Goal: Task Accomplishment & Management: Use online tool/utility

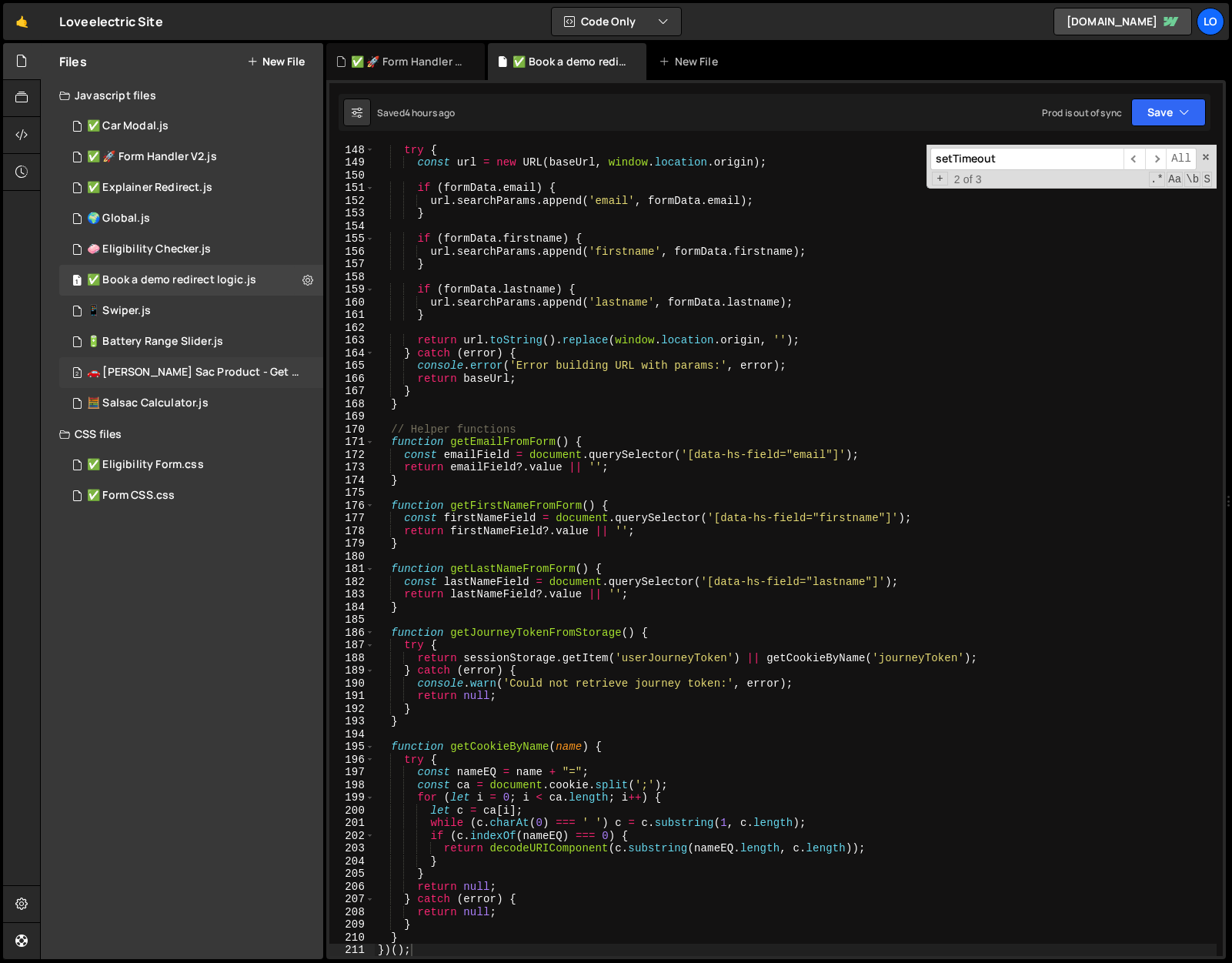
scroll to position [1868, 0]
click at [306, 284] on icon at bounding box center [308, 280] width 11 height 15
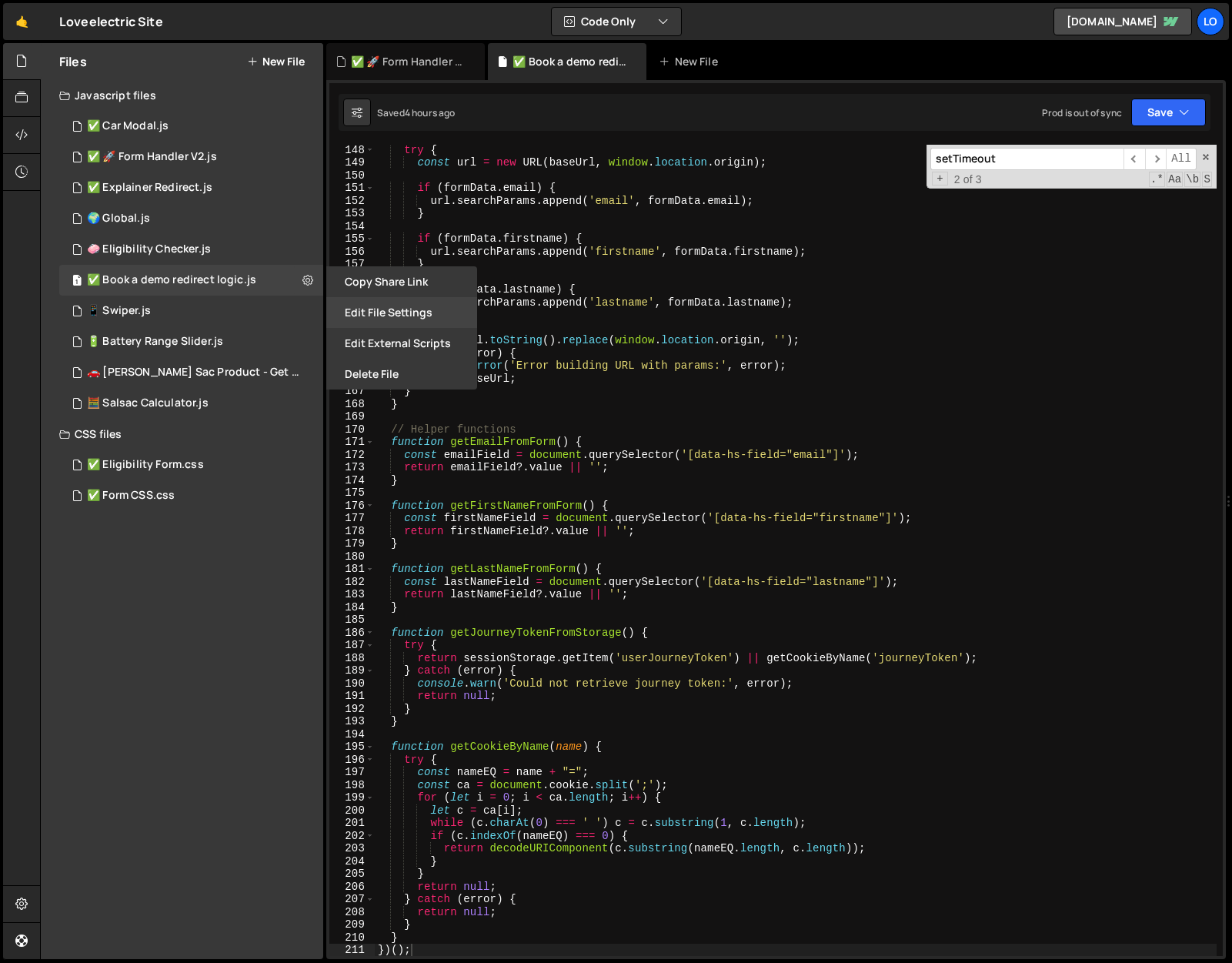
click at [379, 313] on button "Edit File Settings" at bounding box center [401, 312] width 151 height 30
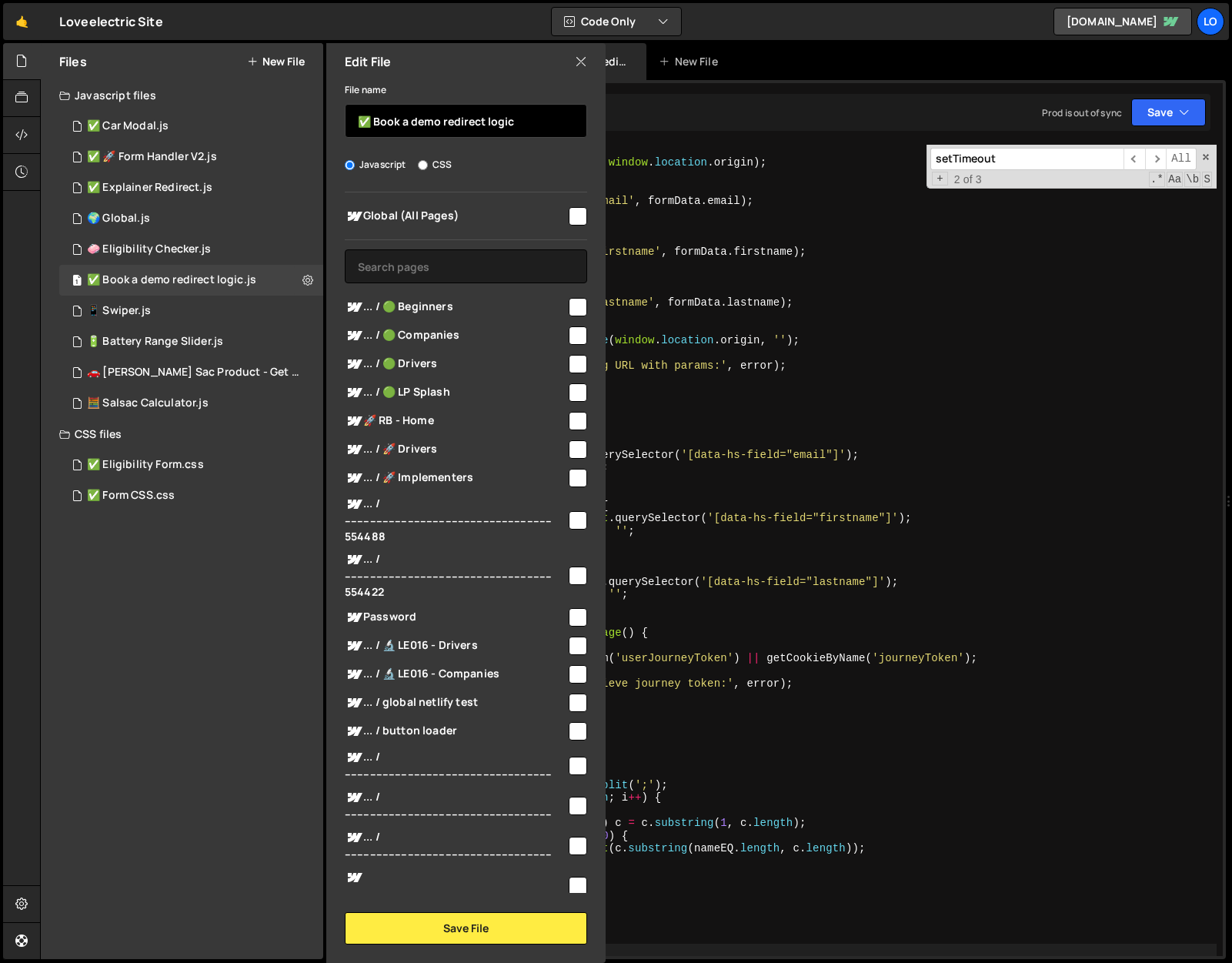
click at [472, 123] on input "✅ Book a demo redirect logic" at bounding box center [465, 121] width 243 height 34
click at [580, 63] on icon at bounding box center [581, 62] width 12 height 17
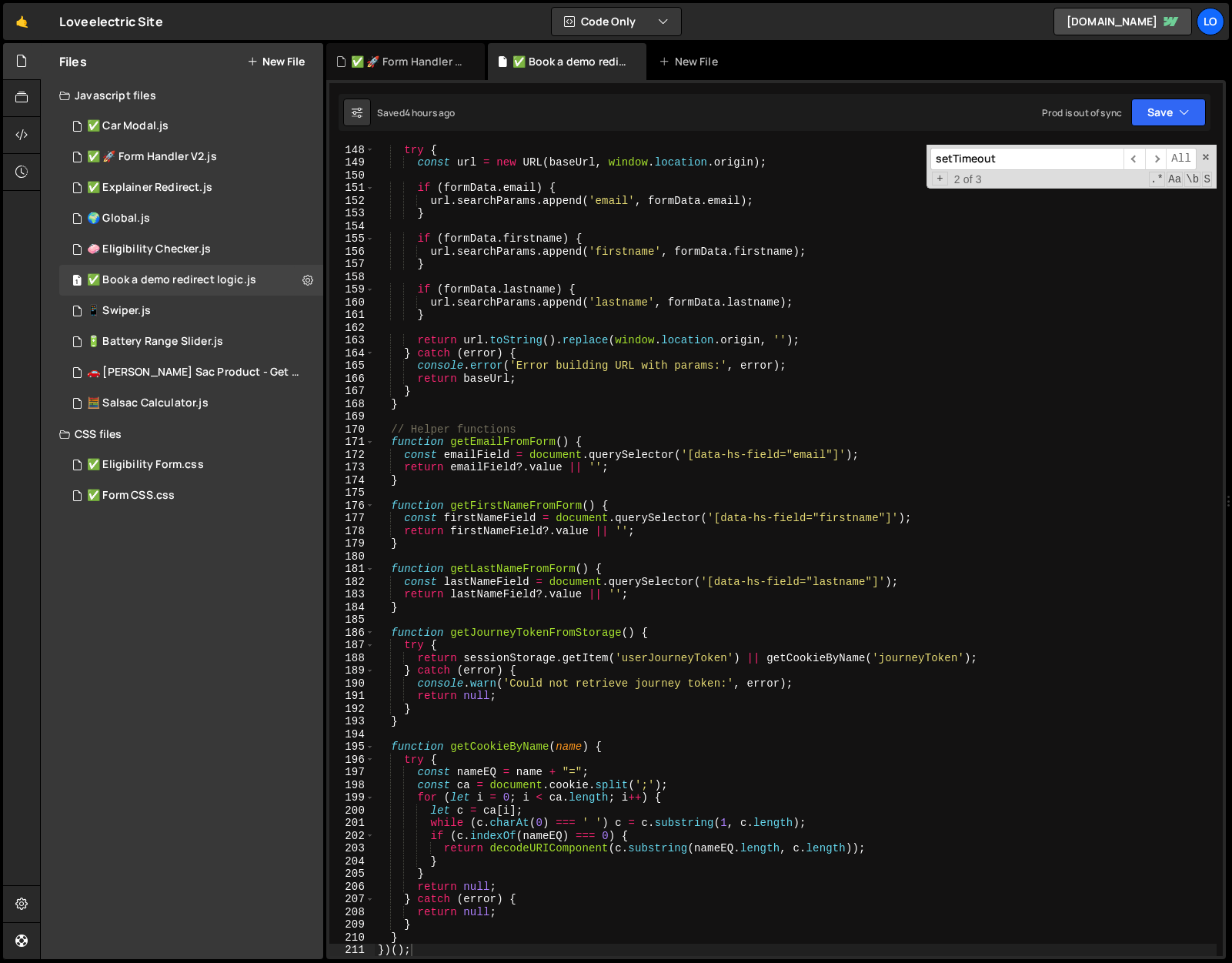
click at [532, 395] on div "try { const url = new URL ( baseUrl , window . location . origin ) ; if ( formD…" at bounding box center [796, 561] width 842 height 837
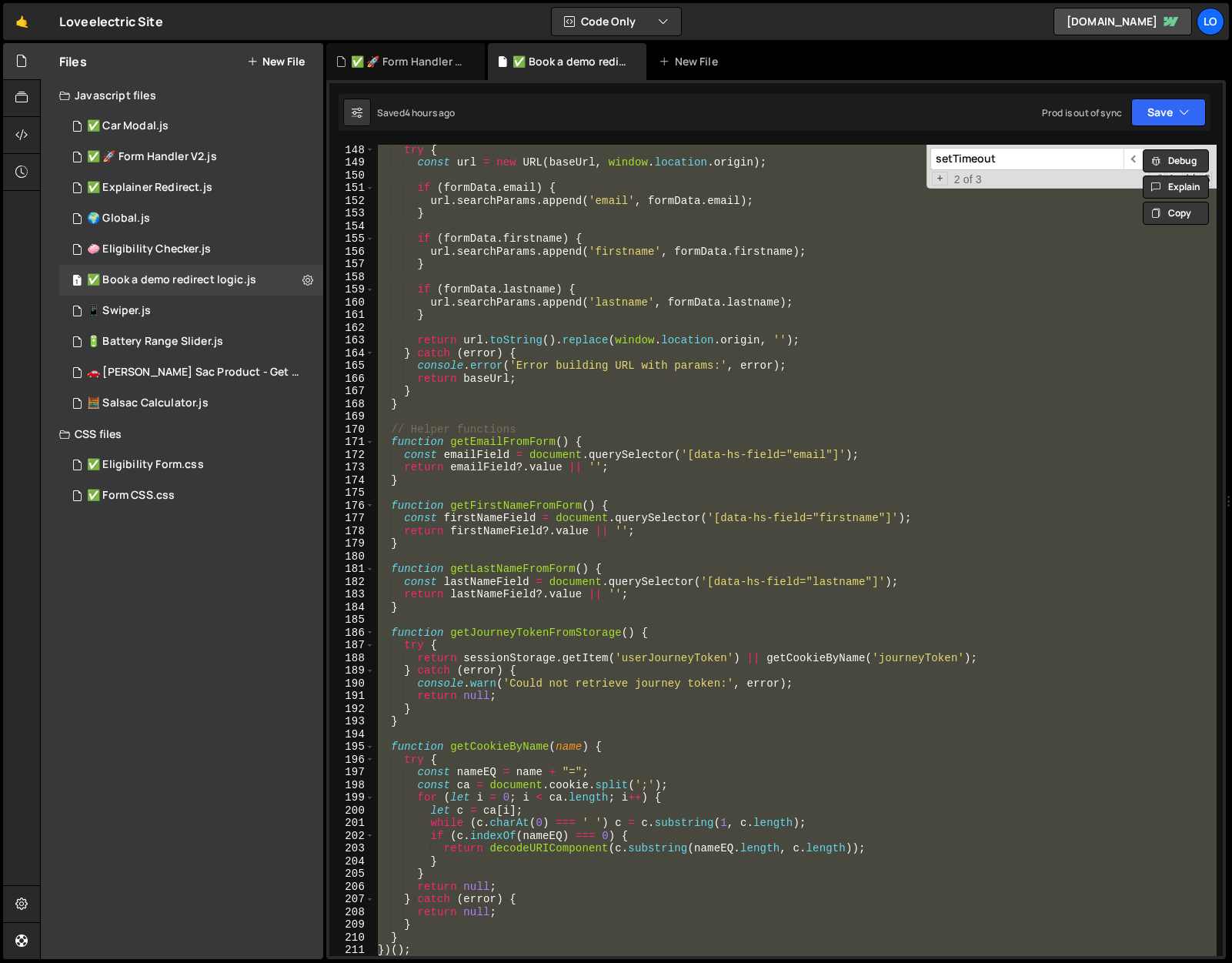
click at [1061, 167] on input "setTimeout" at bounding box center [1027, 159] width 193 height 22
click at [778, 317] on div "try { const url = new URL ( baseUrl , window . location . origin ) ; if ( formD…" at bounding box center [796, 561] width 842 height 837
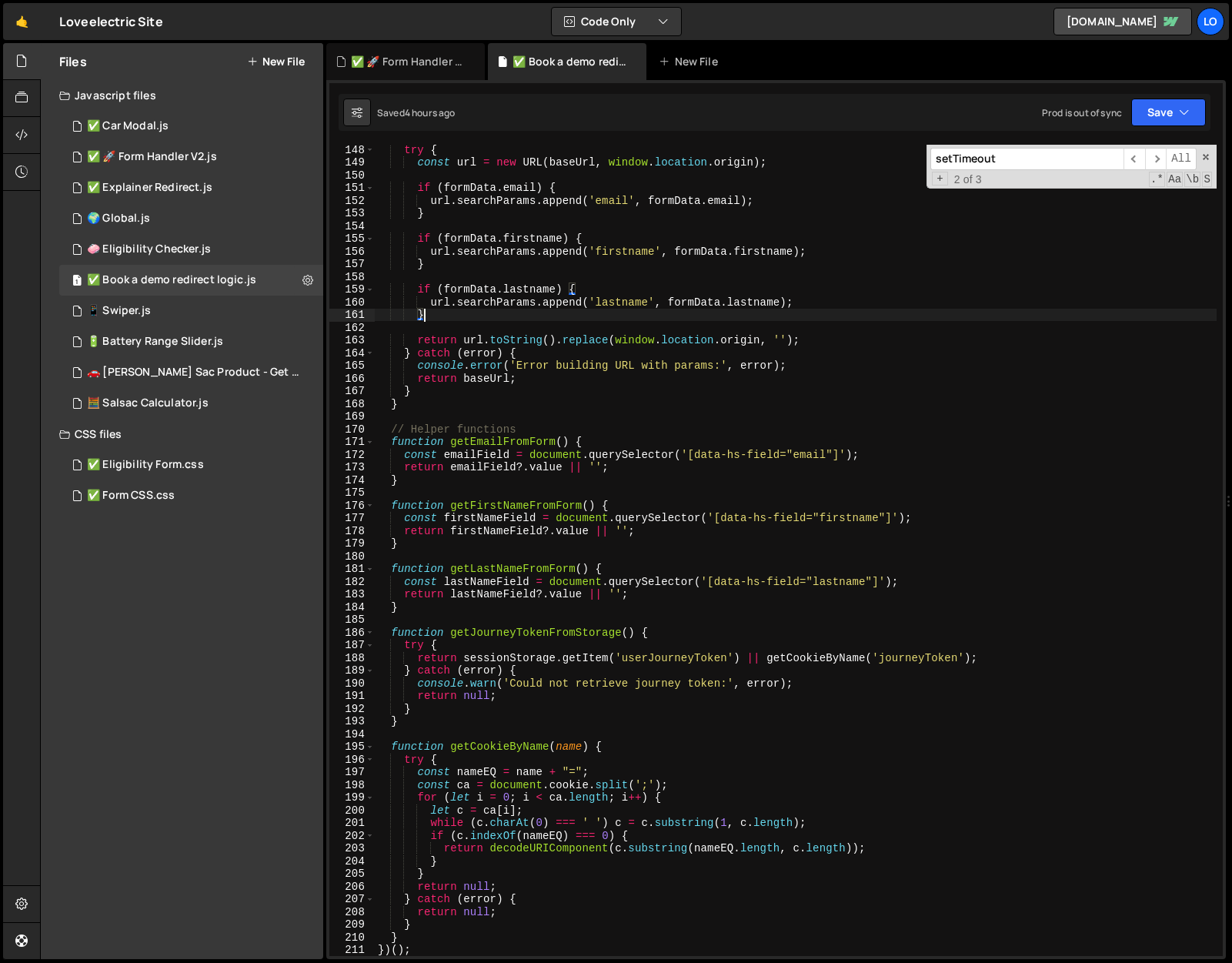
click at [611, 700] on div "try { const url = new URL ( baseUrl , window . location . origin ) ; if ( formD…" at bounding box center [796, 561] width 842 height 837
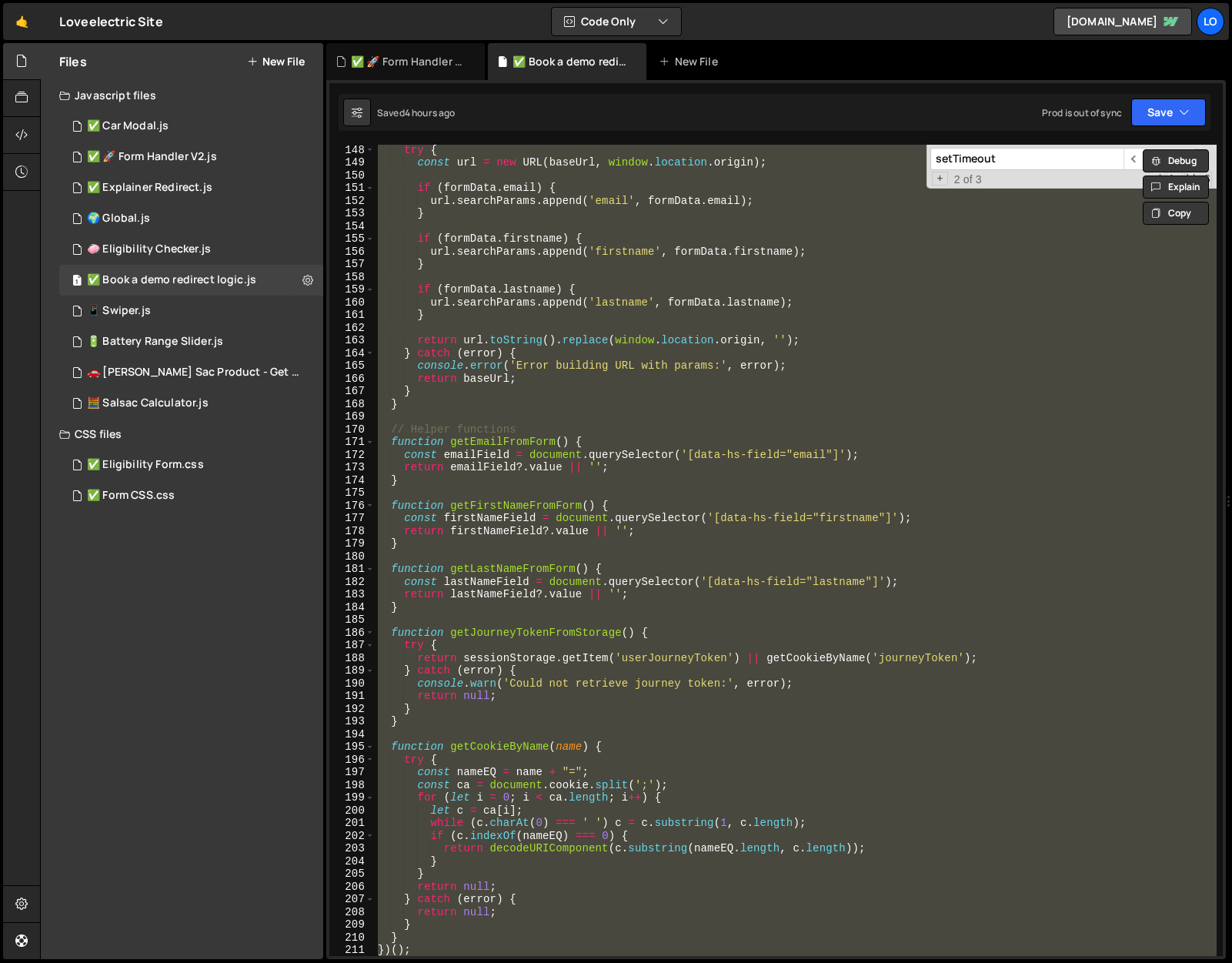
paste textarea
type textarea "})();"
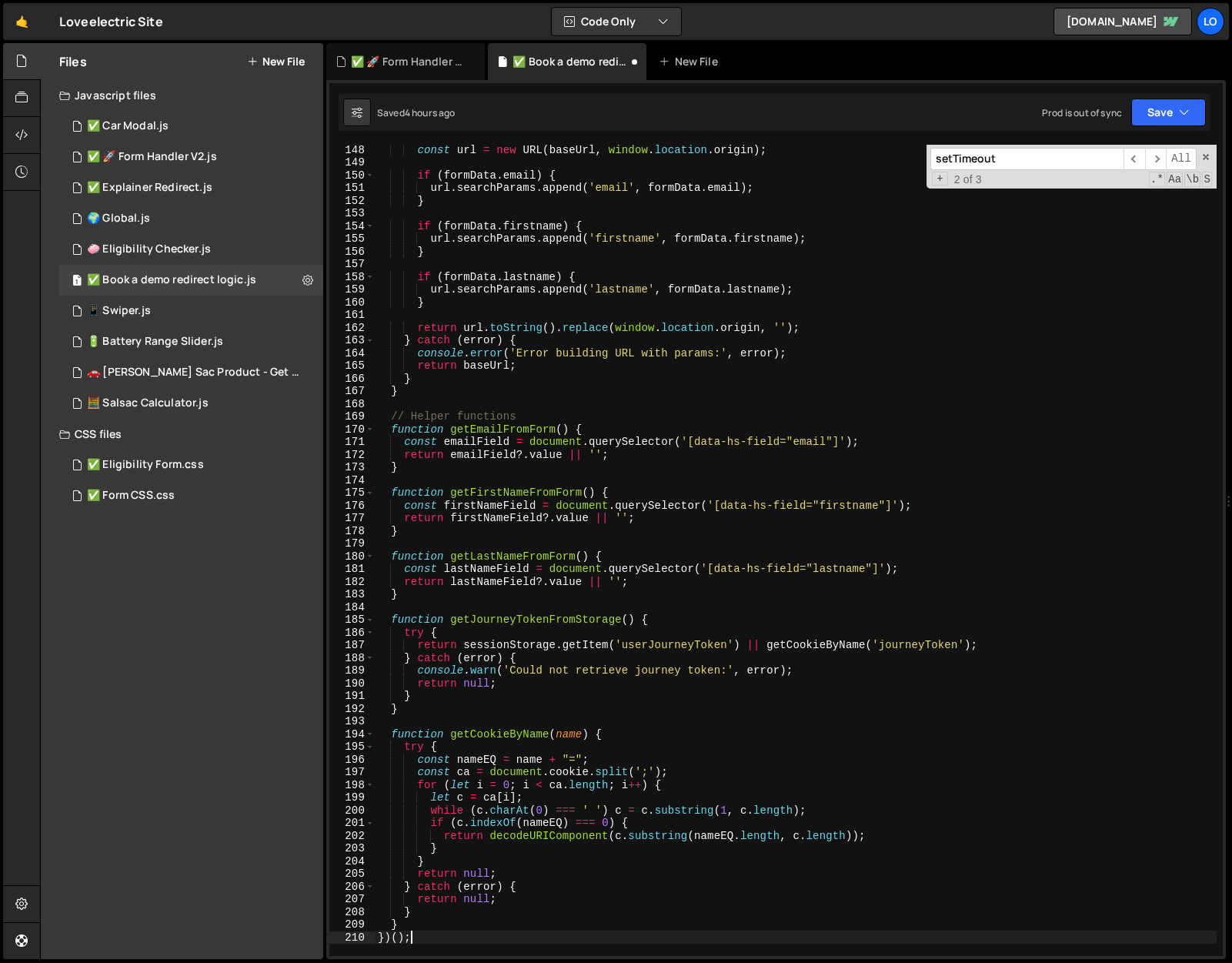
scroll to position [1824, 0]
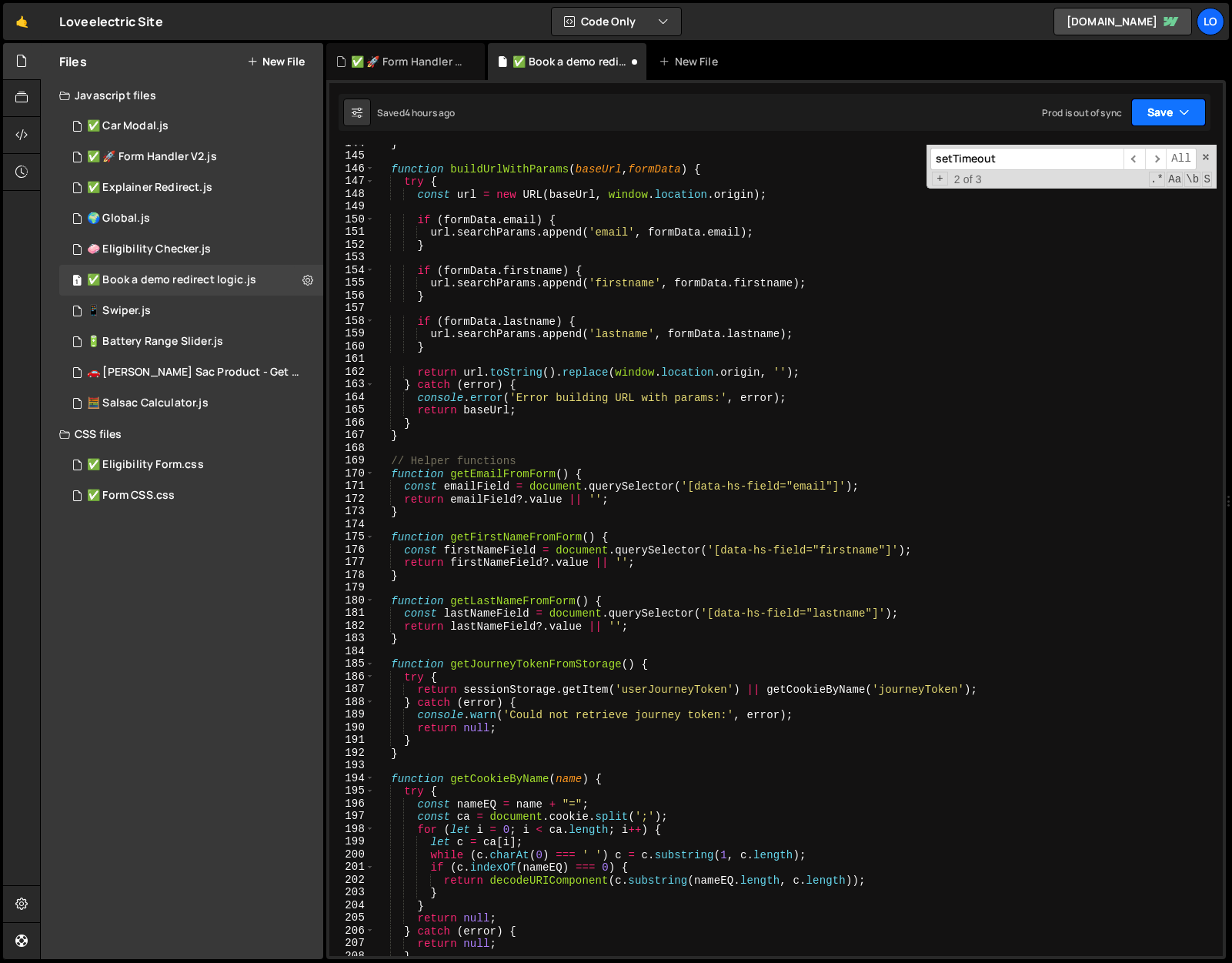
click at [1149, 113] on button "Save" at bounding box center [1168, 113] width 75 height 28
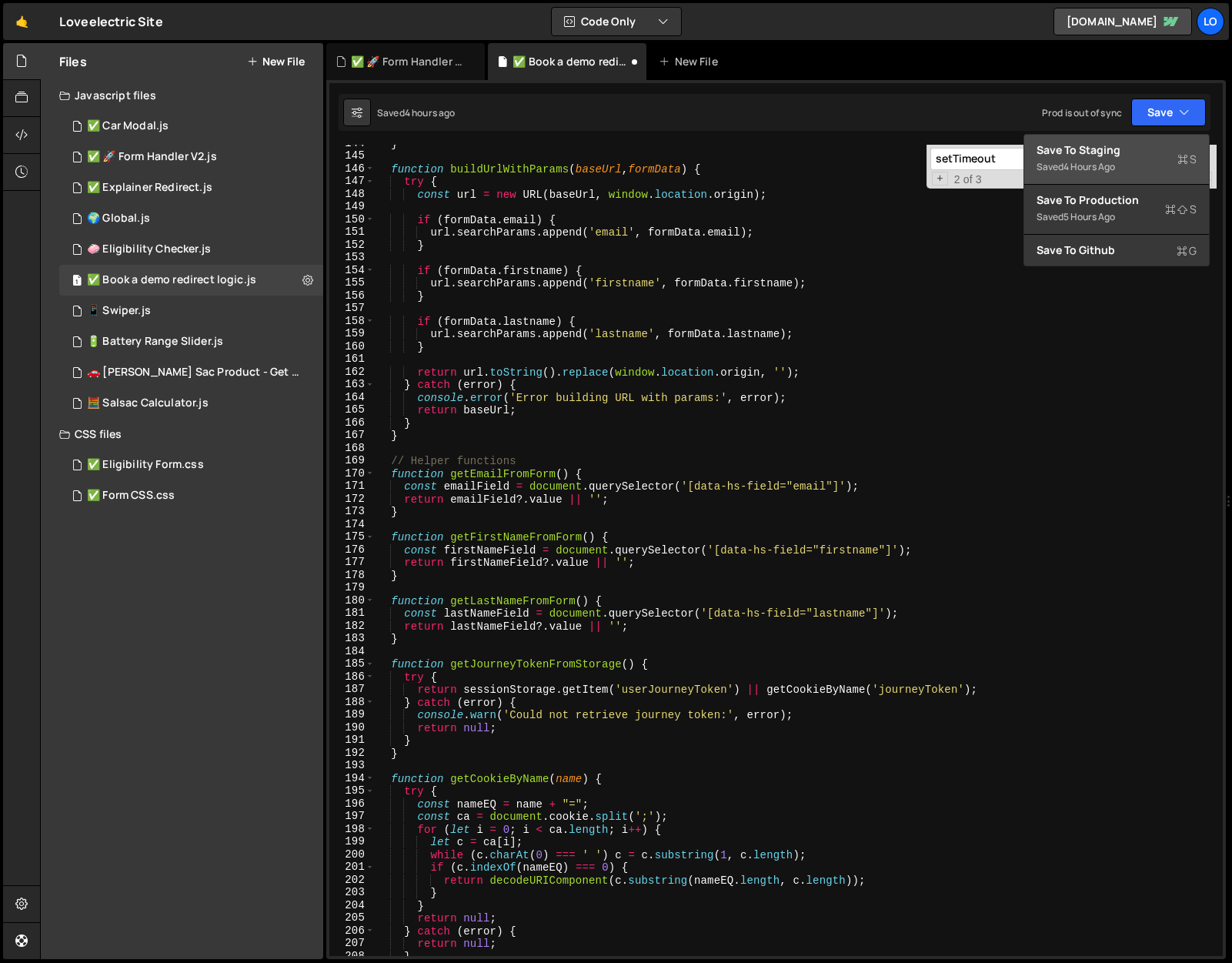
click at [1134, 147] on div "Save to Staging S" at bounding box center [1117, 150] width 160 height 16
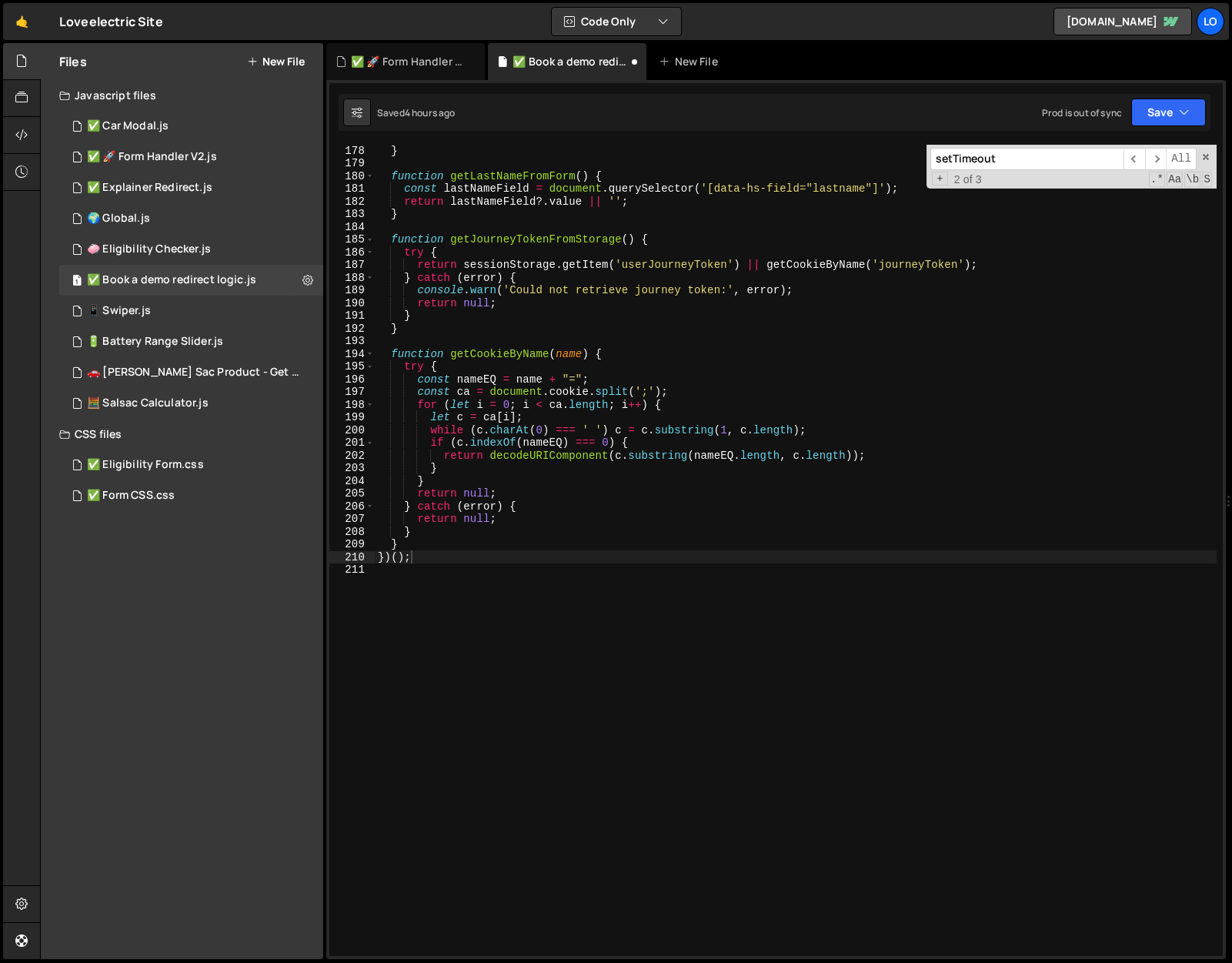
scroll to position [2247, 0]
click at [1205, 153] on span at bounding box center [1206, 157] width 11 height 11
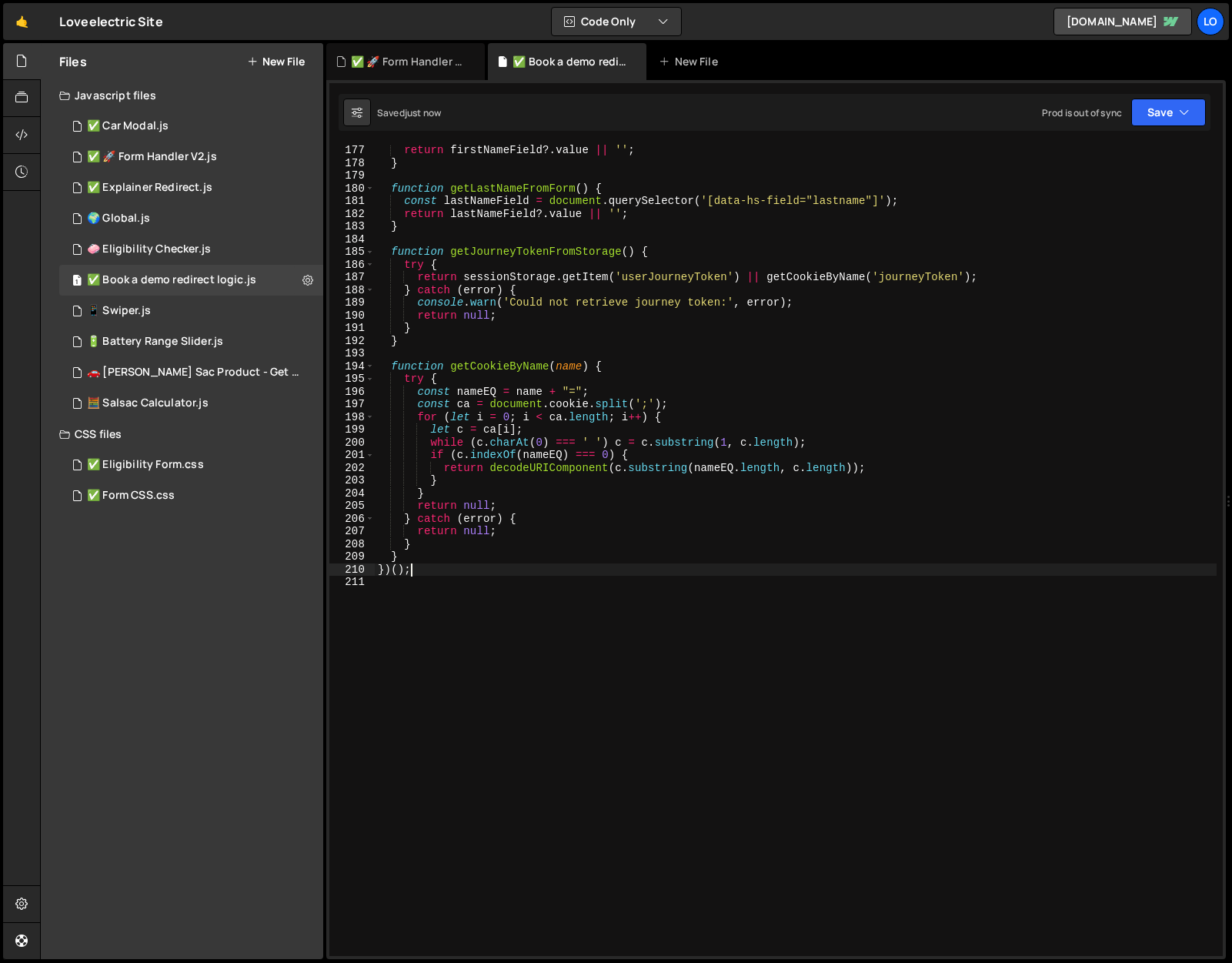
scroll to position [2235, 0]
click at [471, 58] on icon at bounding box center [474, 61] width 11 height 16
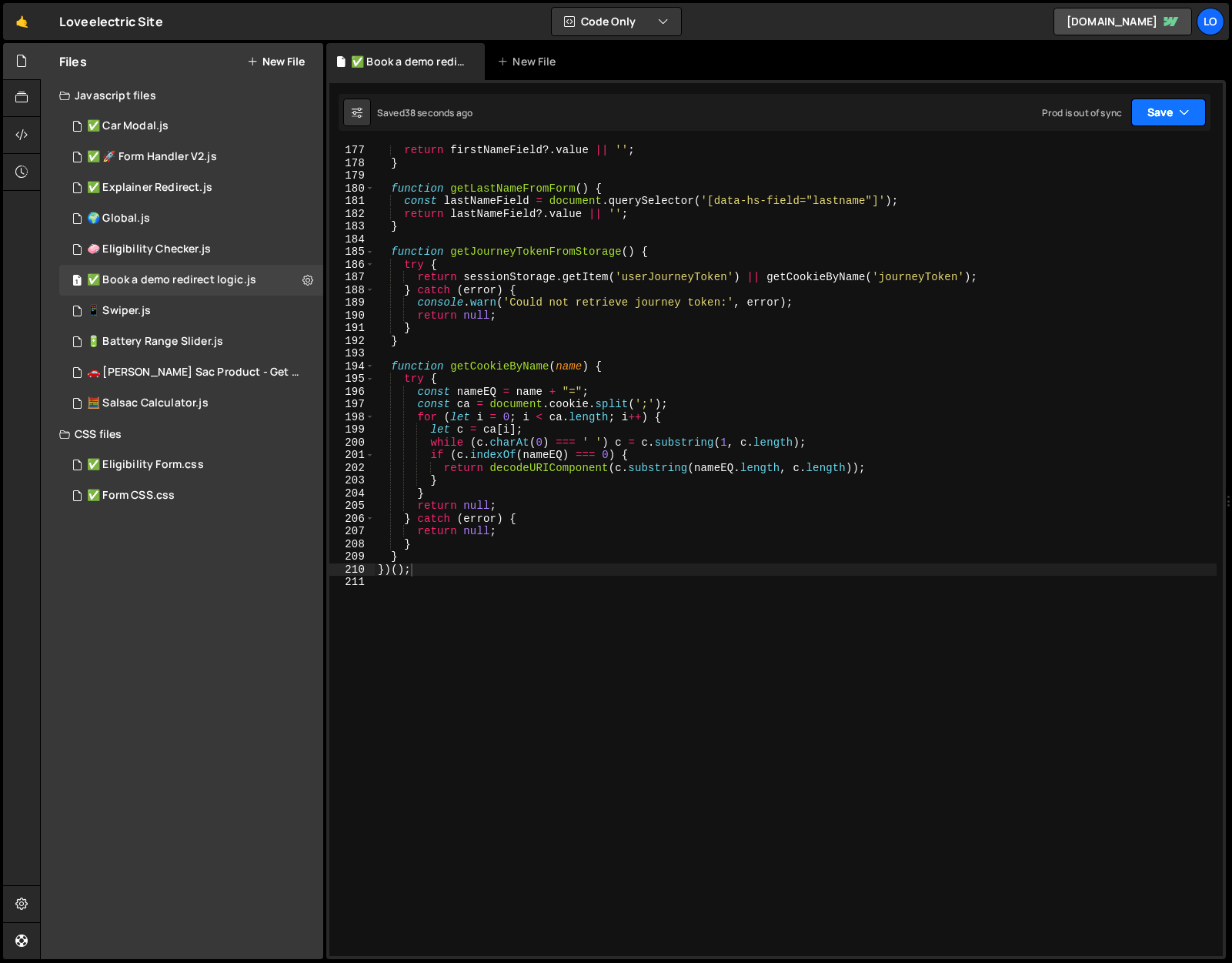
click at [1133, 109] on button "Save" at bounding box center [1168, 113] width 75 height 28
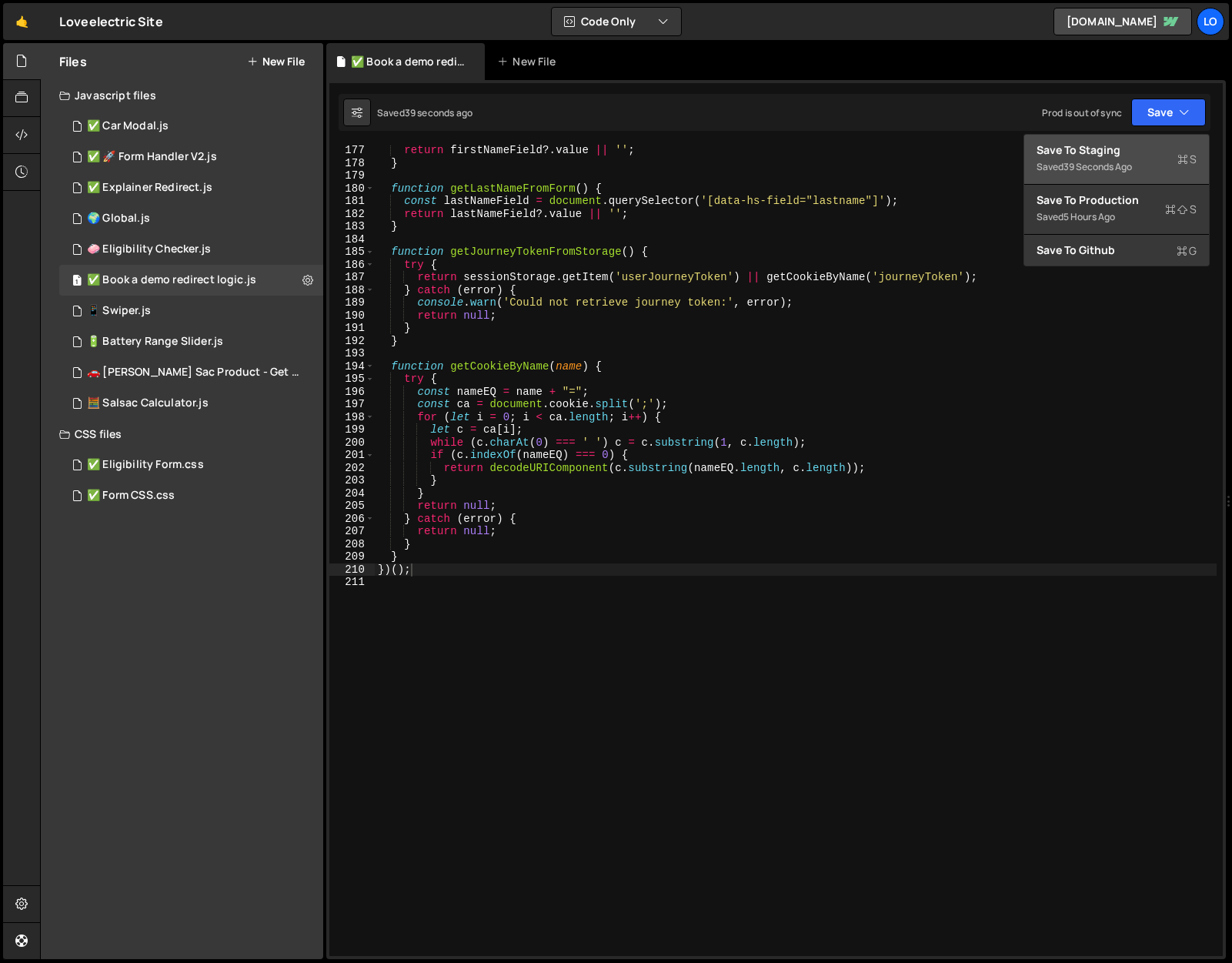
click at [1141, 144] on div "Save to Staging S" at bounding box center [1117, 150] width 160 height 16
